Goal: Task Accomplishment & Management: Manage account settings

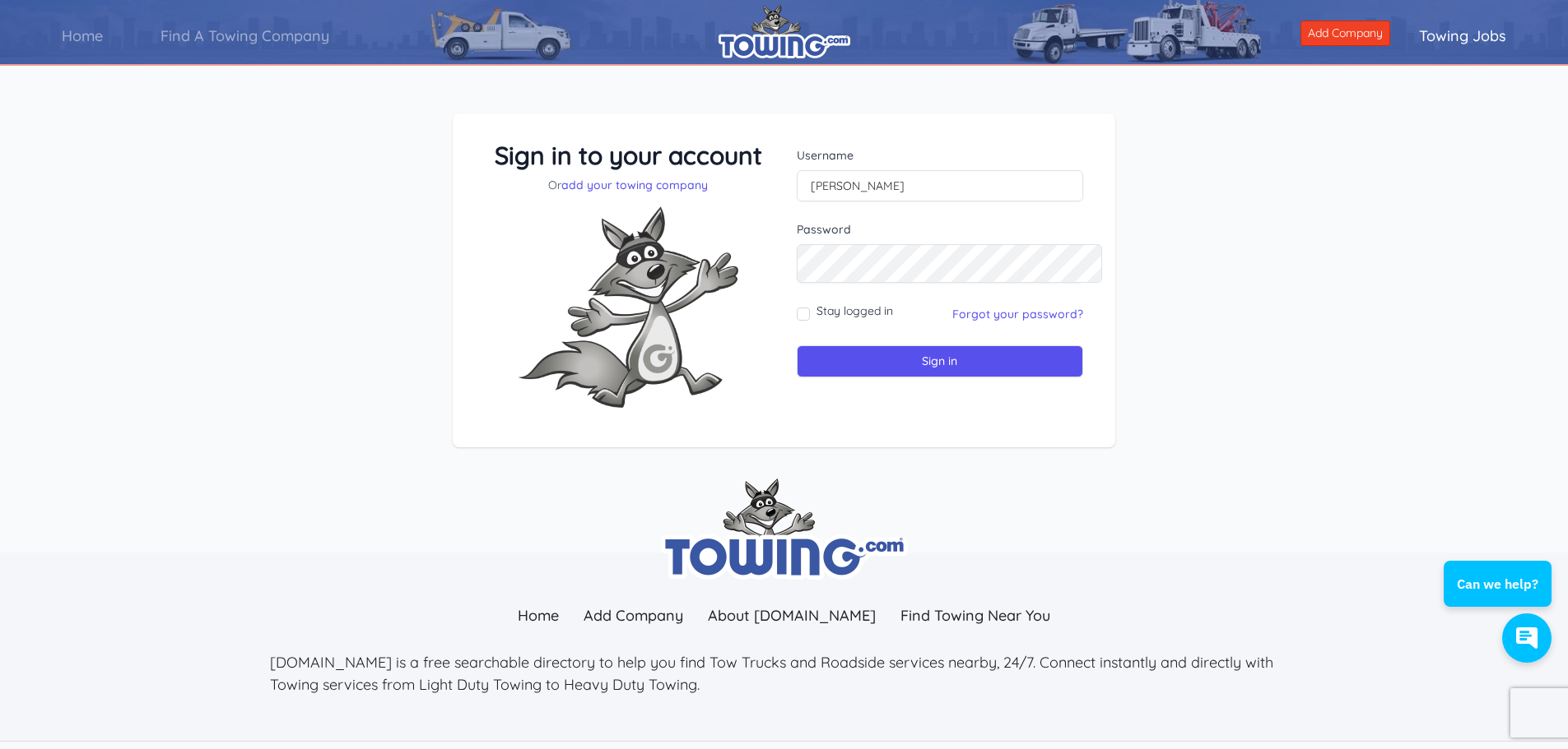
click at [970, 325] on div "Stay logged in Forgot your password?" at bounding box center [940, 314] width 287 height 23
click at [970, 322] on link "Forgot your password?" at bounding box center [1017, 314] width 131 height 15
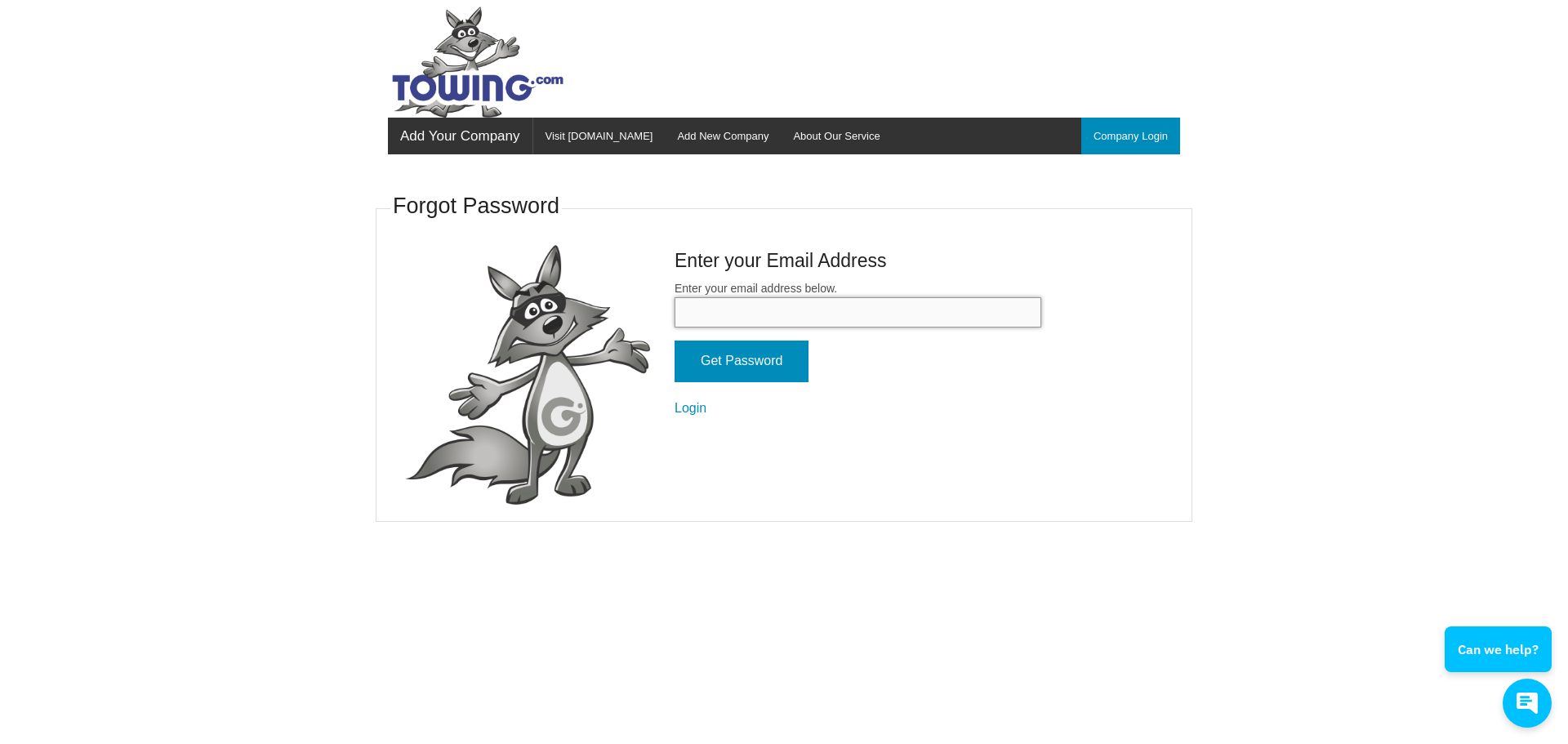
click at [776, 328] on input "Enter your email address below." at bounding box center [857, 313] width 367 height 30
type input "copelandentprs@yahoo.com"
click at [702, 382] on input "Get Password" at bounding box center [741, 362] width 134 height 41
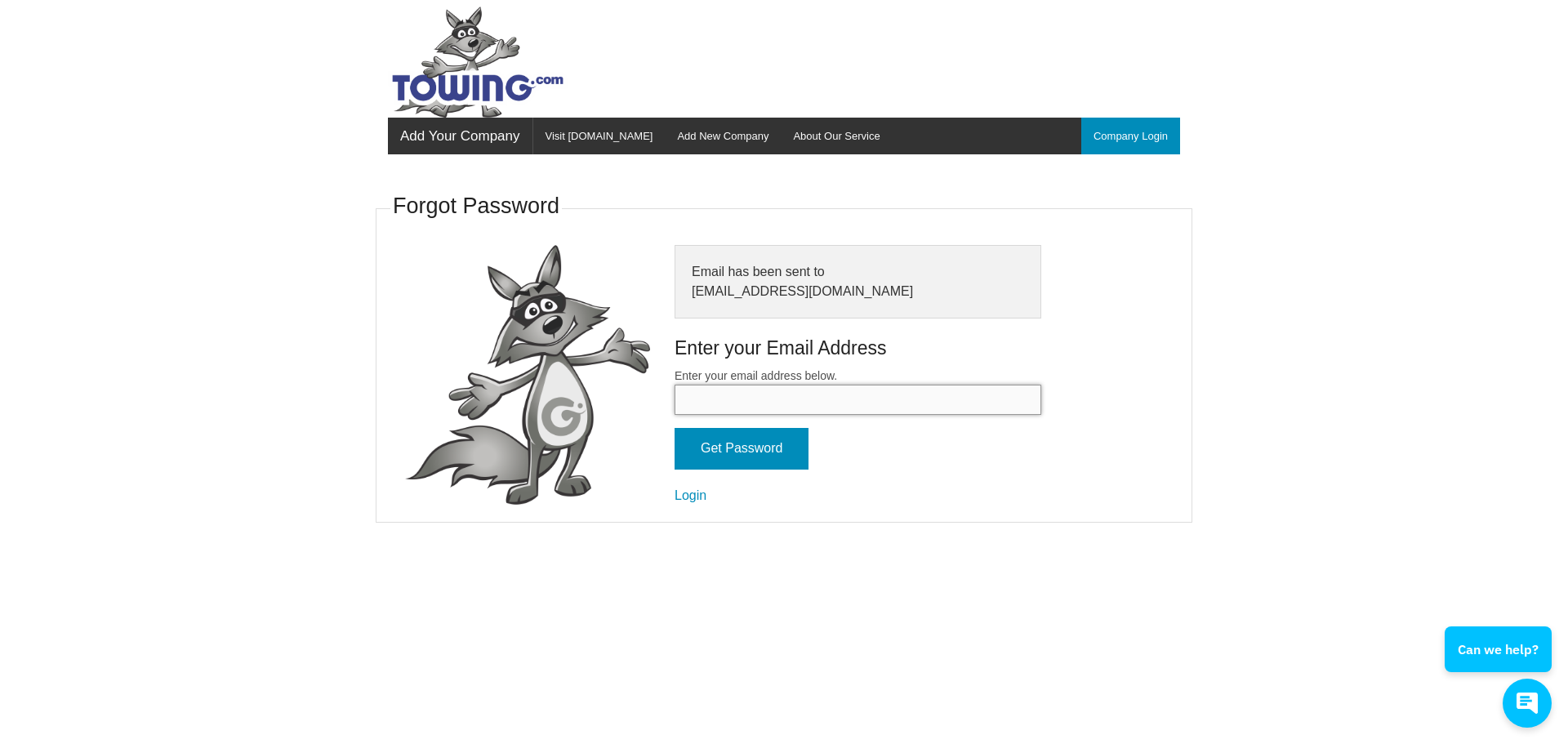
click at [776, 415] on input "Enter your email address below." at bounding box center [857, 400] width 367 height 30
type input "[EMAIL_ADDRESS][DOMAIN_NAME]"
click at [674, 470] on input "Get Password" at bounding box center [741, 449] width 134 height 41
click at [674, 503] on link "Login" at bounding box center [690, 495] width 32 height 14
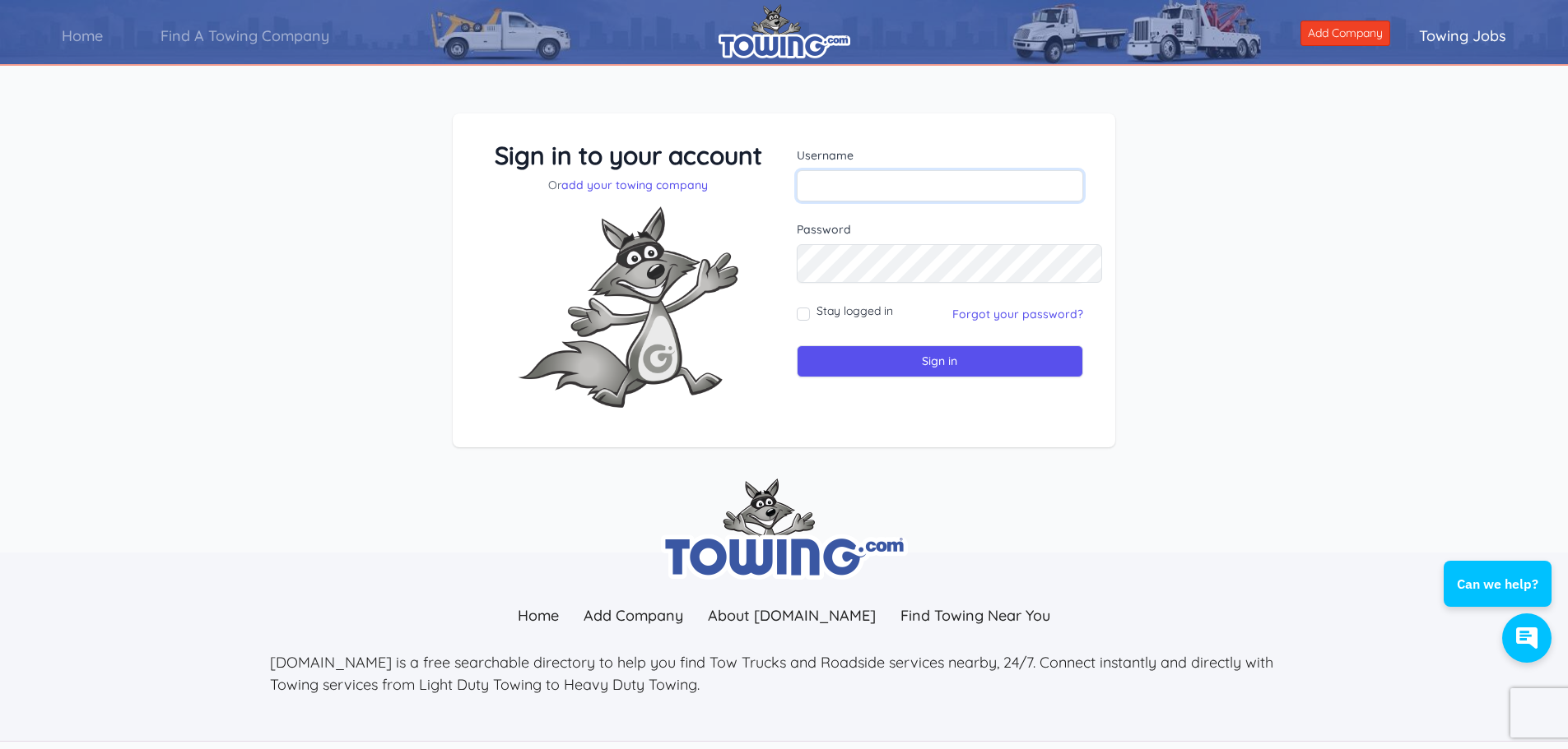
click at [921, 201] on input "text" at bounding box center [940, 185] width 287 height 31
type input "SATTERFIELDS"
click at [797, 345] on input "Sign in" at bounding box center [940, 361] width 287 height 32
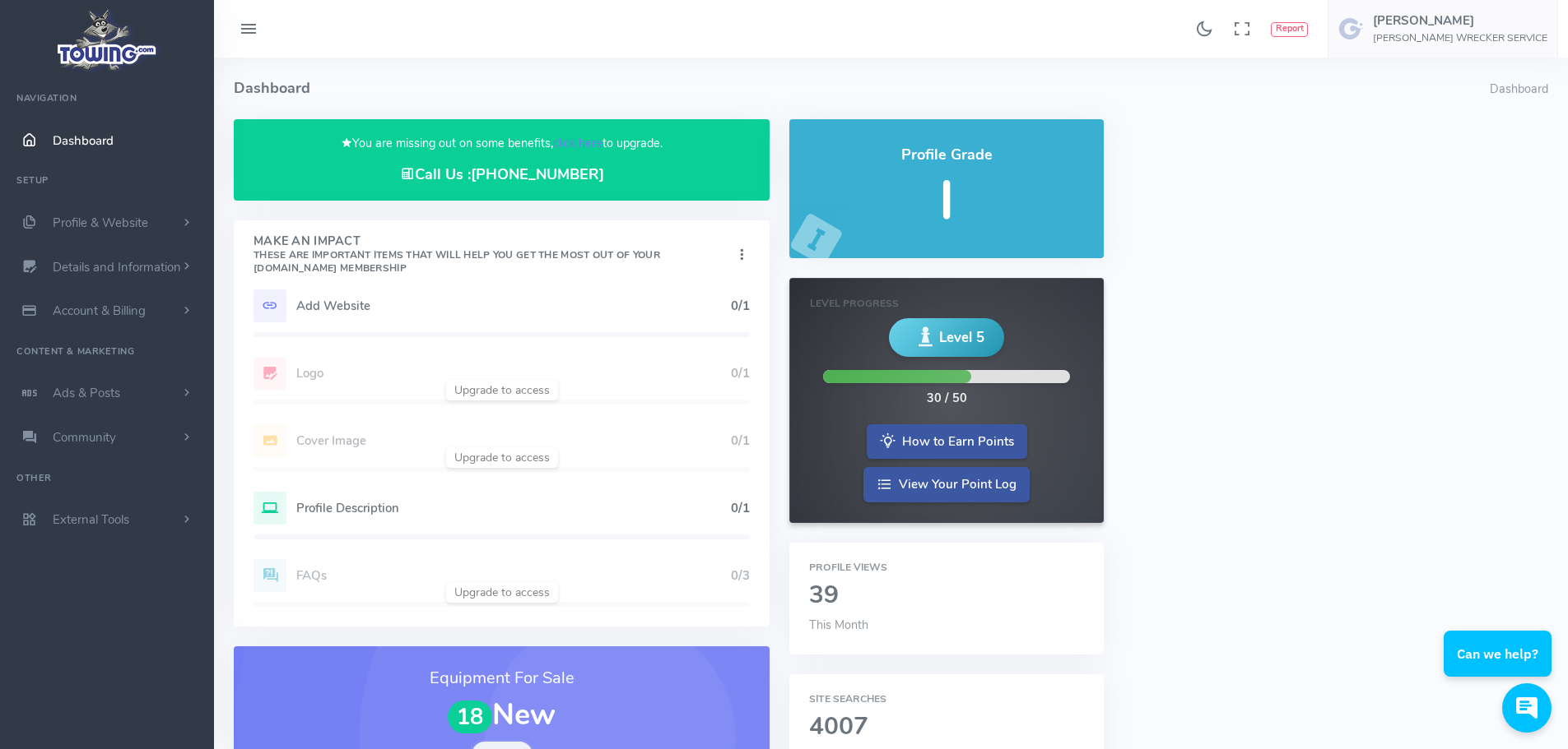
click at [1271, 35] on button "Report" at bounding box center [1289, 29] width 37 height 15
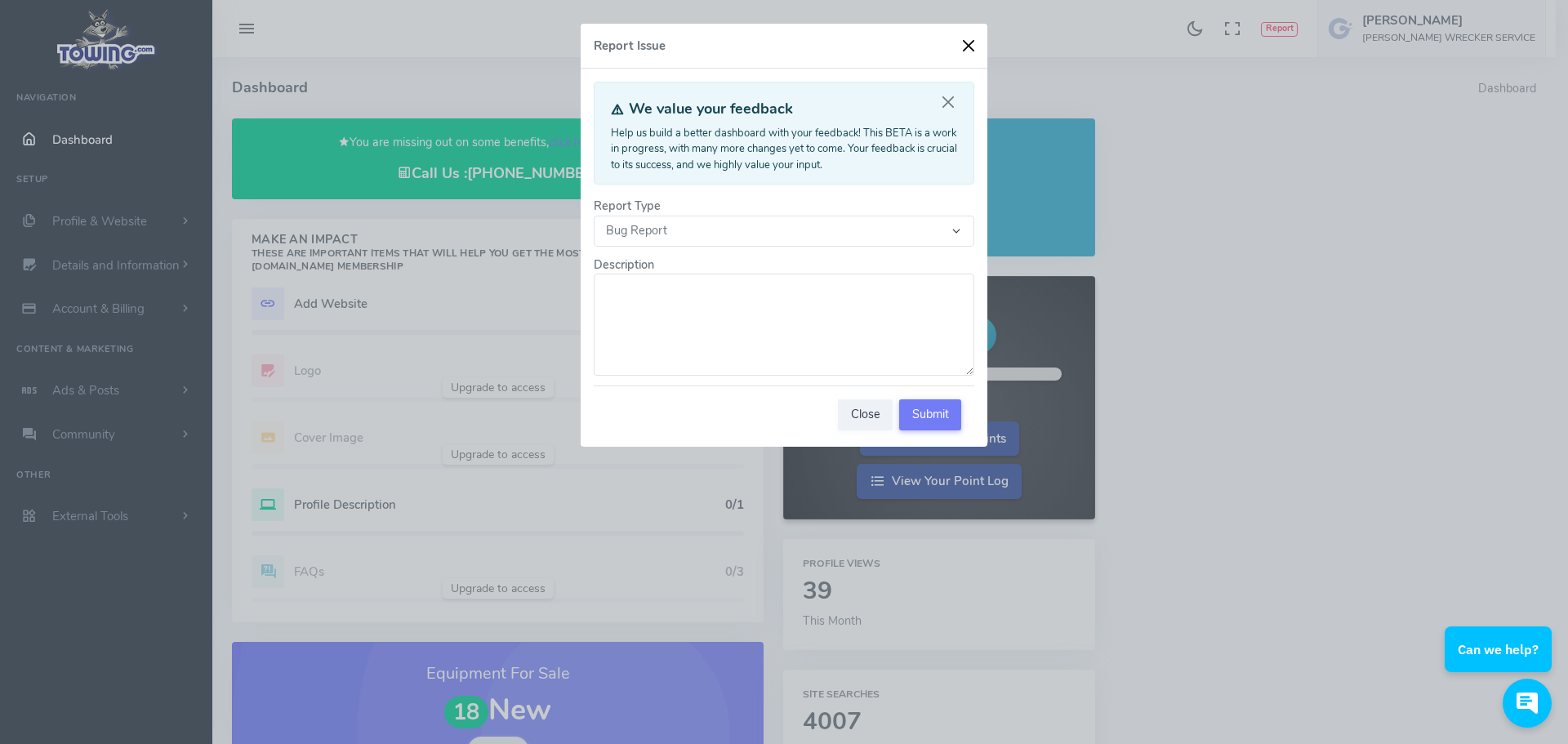
click at [969, 53] on button "button" at bounding box center [969, 46] width 24 height 24
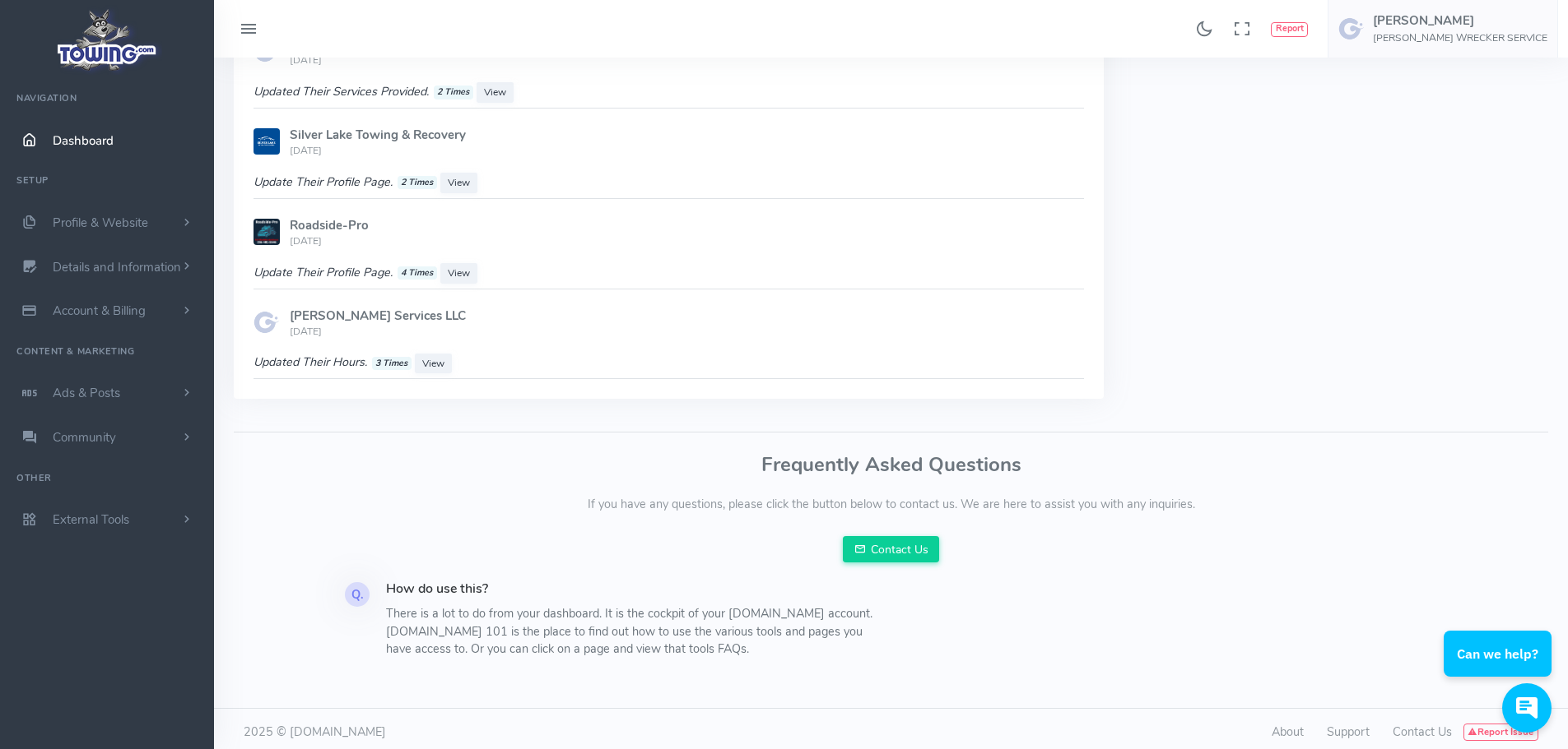
scroll to position [1873, 0]
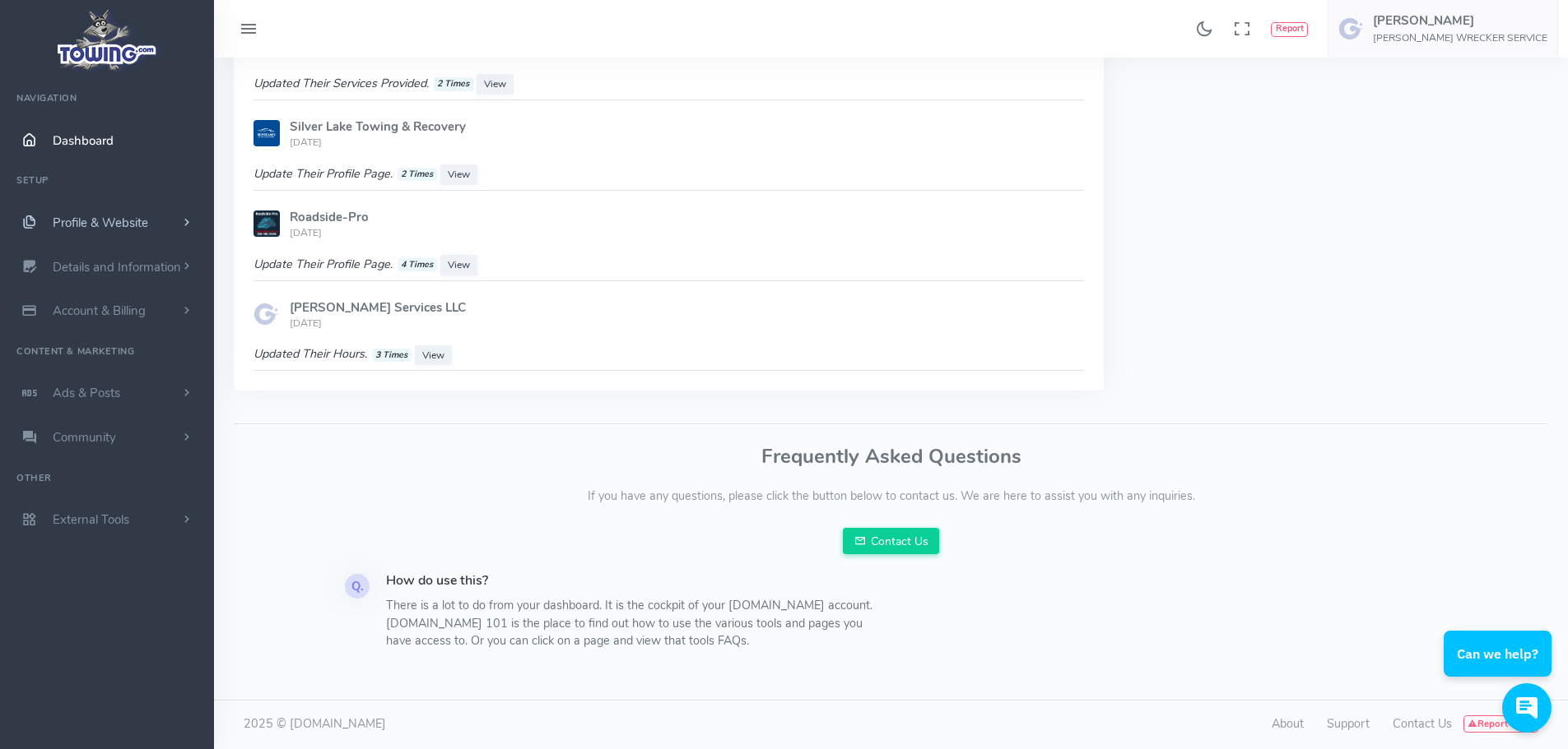
click at [130, 231] on span "Profile & Website" at bounding box center [100, 222] width 96 height 16
click at [137, 275] on span "Details and Information" at bounding box center [117, 267] width 129 height 16
click at [130, 319] on span "Account & Billing" at bounding box center [99, 310] width 93 height 16
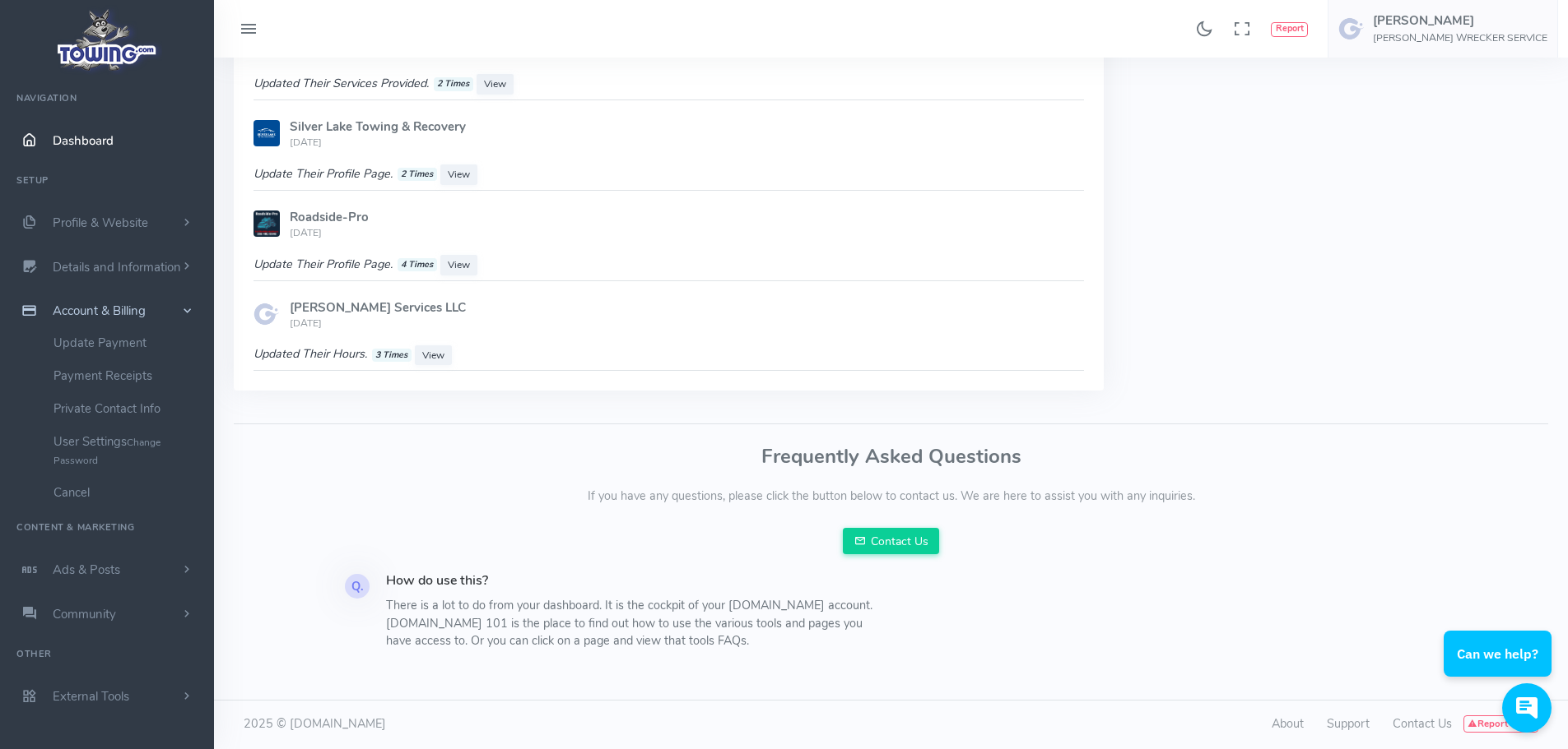
click at [130, 319] on span "Account & Billing" at bounding box center [99, 310] width 93 height 16
click at [137, 392] on link "Payment Receipts" at bounding box center [127, 375] width 173 height 33
